Goal: Find contact information: Obtain details needed to contact an individual or organization

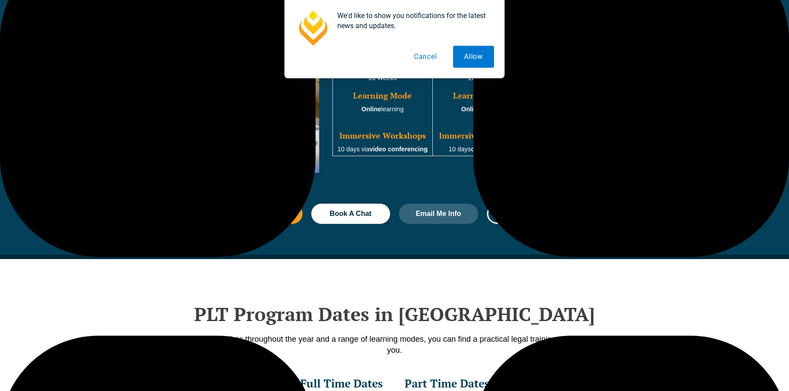
scroll to position [889, 0]
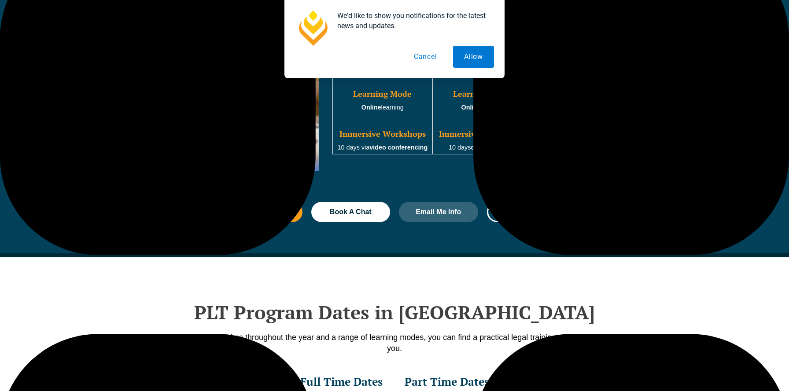
click at [427, 60] on button "Cancel" at bounding box center [425, 57] width 45 height 22
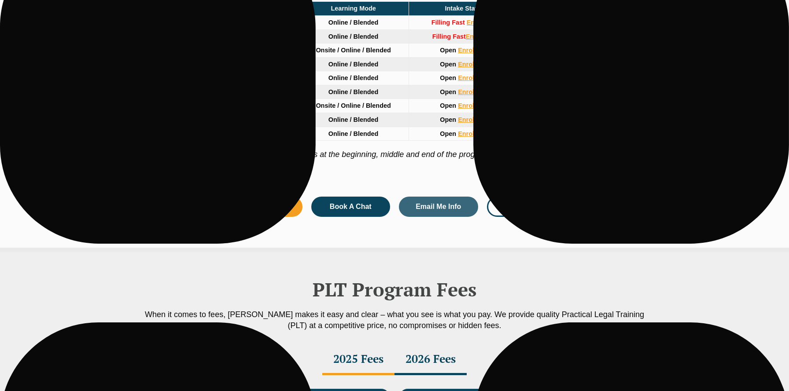
scroll to position [1275, 0]
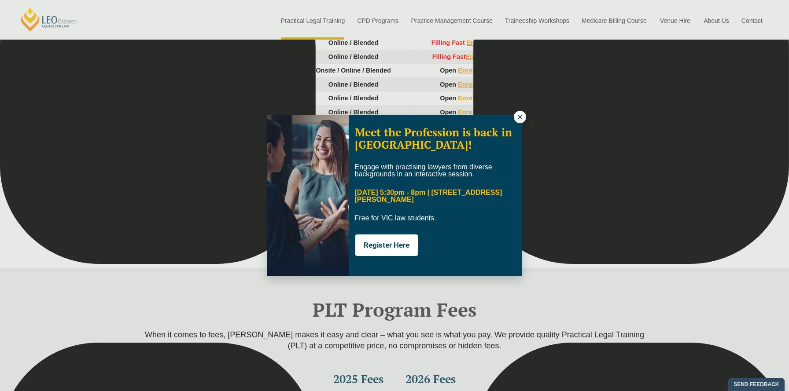
click at [520, 120] on icon at bounding box center [520, 117] width 8 height 8
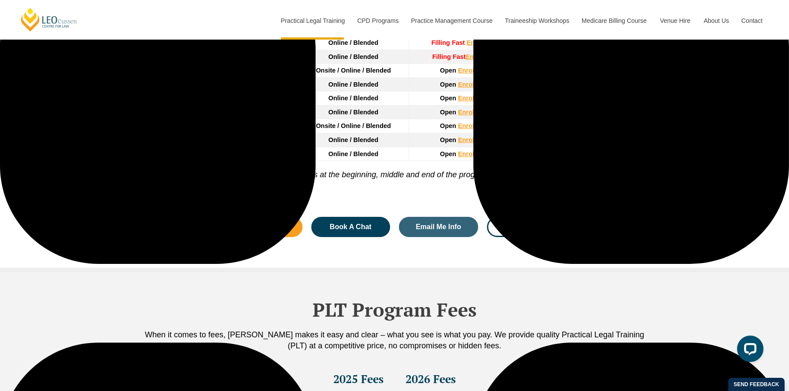
scroll to position [0, 0]
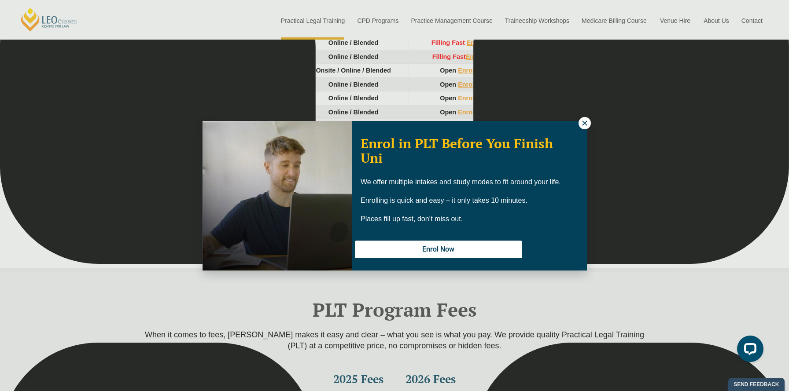
click at [586, 125] on icon at bounding box center [584, 123] width 5 height 5
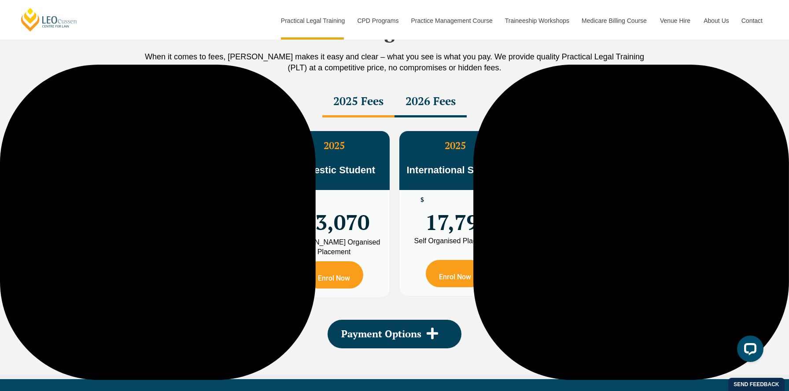
scroll to position [1554, 0]
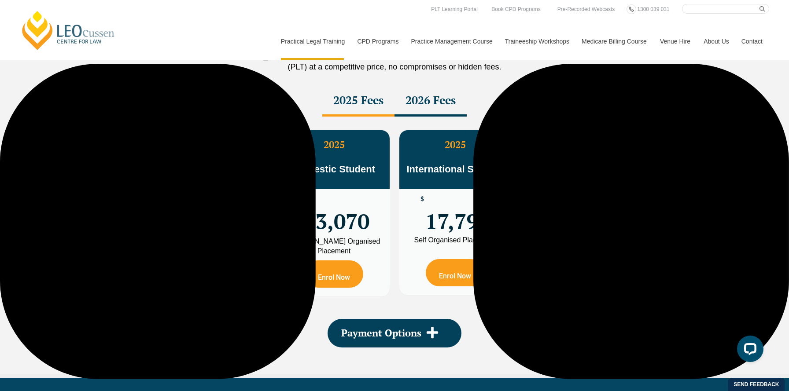
click at [749, 39] on link "Contact" at bounding box center [752, 41] width 34 height 38
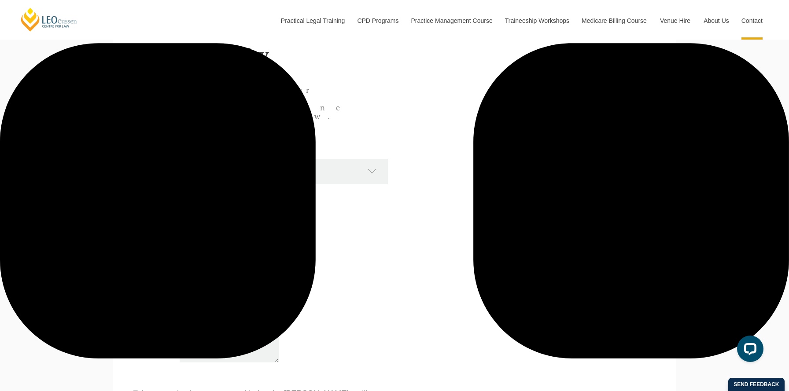
scroll to position [787, 0]
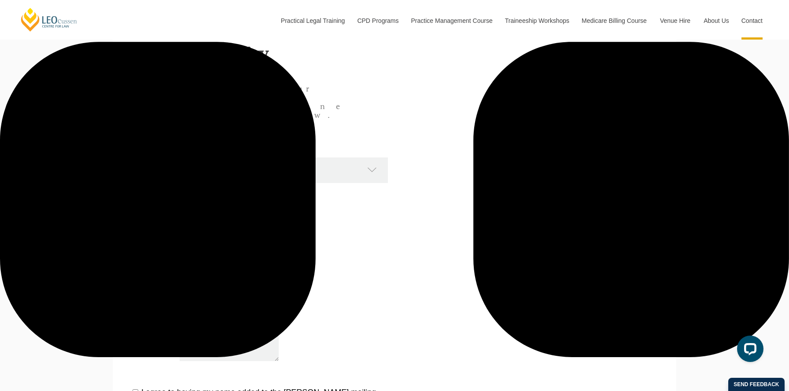
click at [232, 158] on select "Please choose... Practical Training Course (Onsite and Online) Supervised Legal…" at bounding box center [290, 171] width 213 height 26
